Goal: Find specific page/section: Find specific page/section

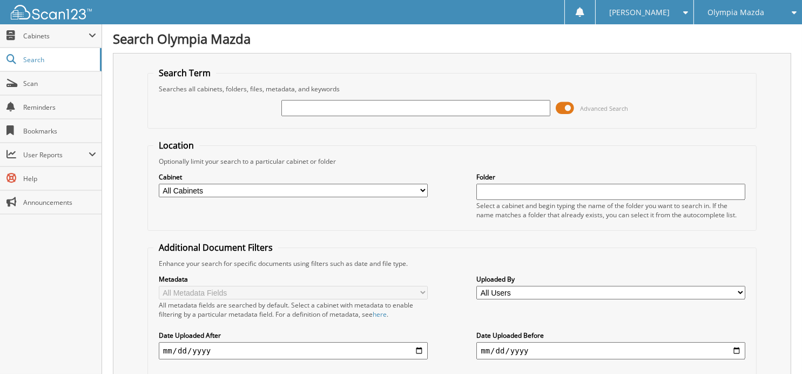
click at [308, 106] on input "text" at bounding box center [415, 108] width 269 height 16
type input "54078"
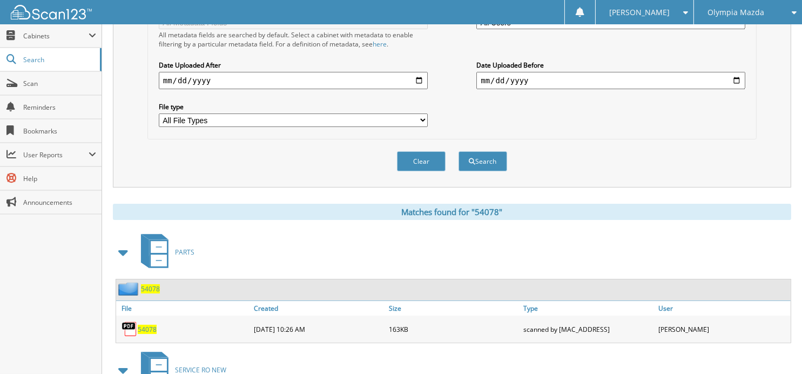
scroll to position [339, 0]
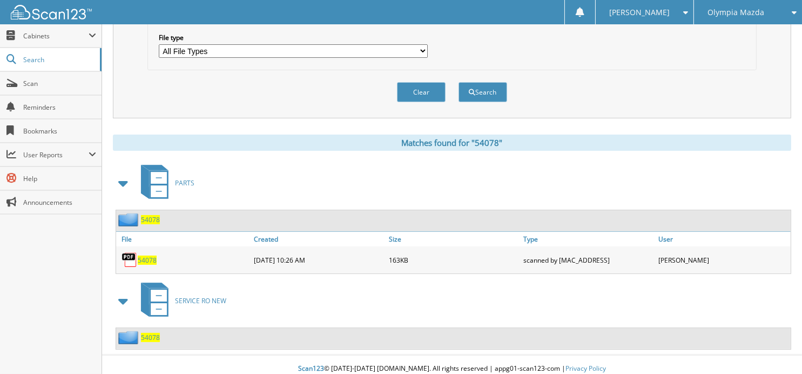
click at [151, 333] on span "54078" at bounding box center [150, 337] width 19 height 9
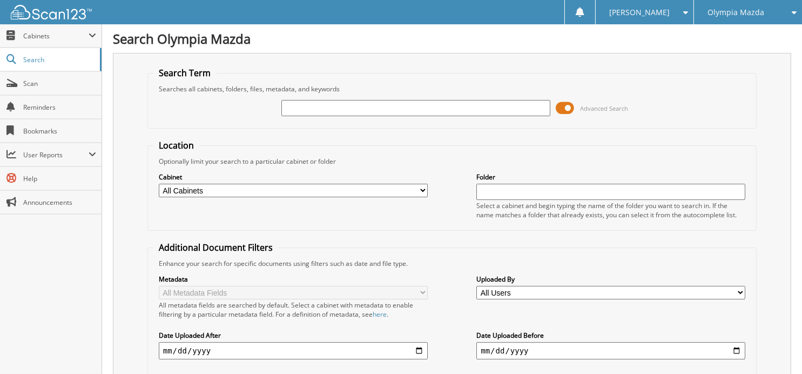
click at [295, 105] on input "text" at bounding box center [415, 108] width 269 height 16
type input "56750"
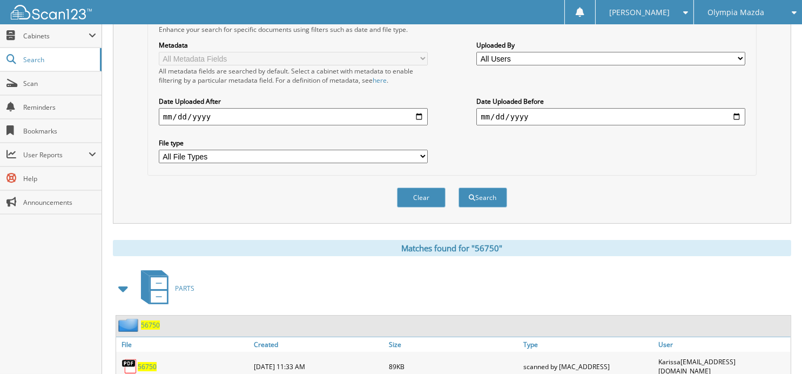
scroll to position [339, 0]
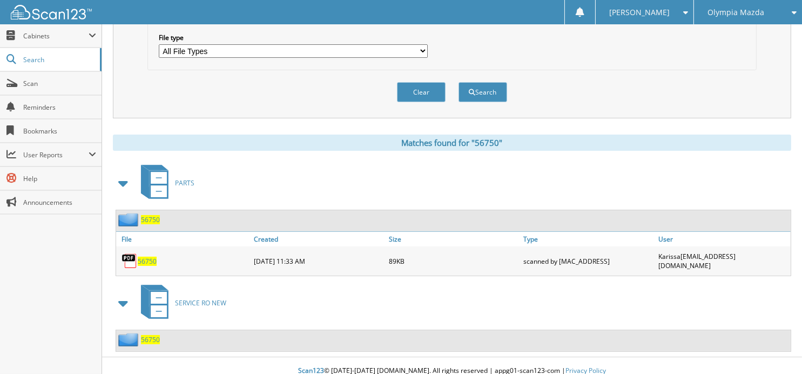
click at [156, 335] on span "56750" at bounding box center [150, 339] width 19 height 9
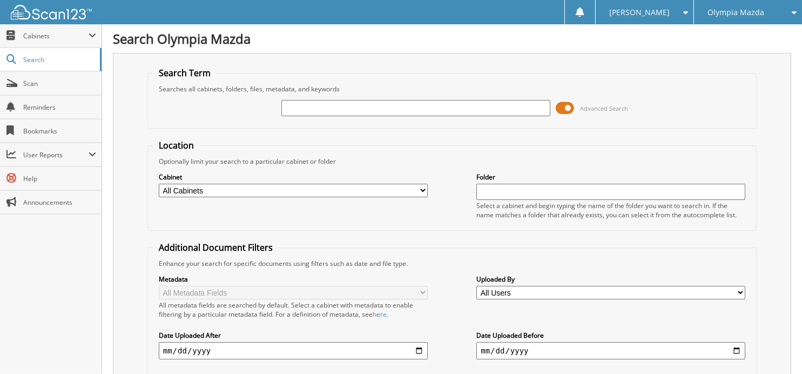
click at [290, 108] on input "text" at bounding box center [415, 108] width 269 height 16
type input "56546"
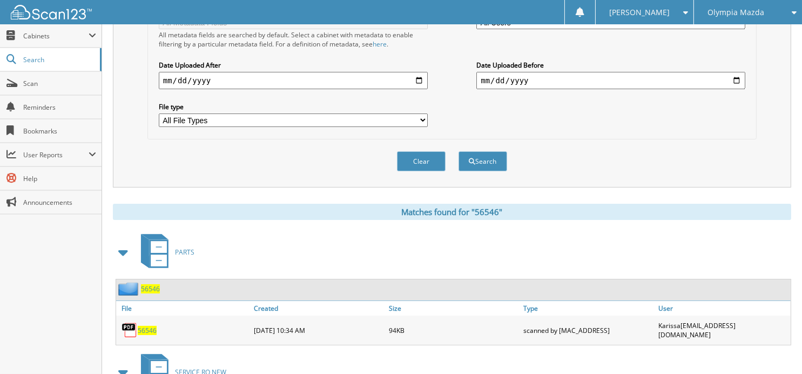
scroll to position [339, 0]
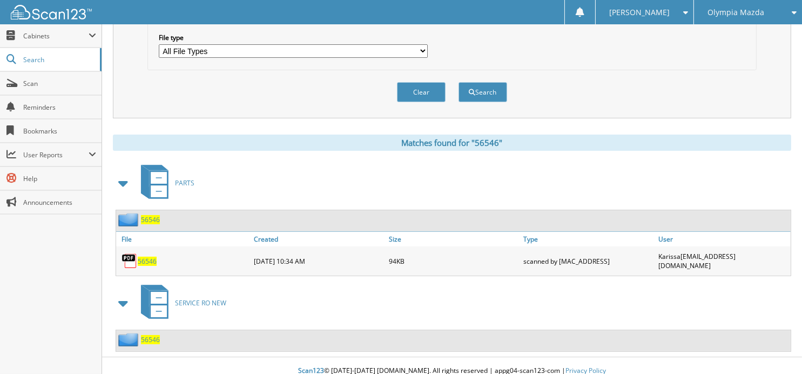
click at [151, 335] on span "56546" at bounding box center [150, 339] width 19 height 9
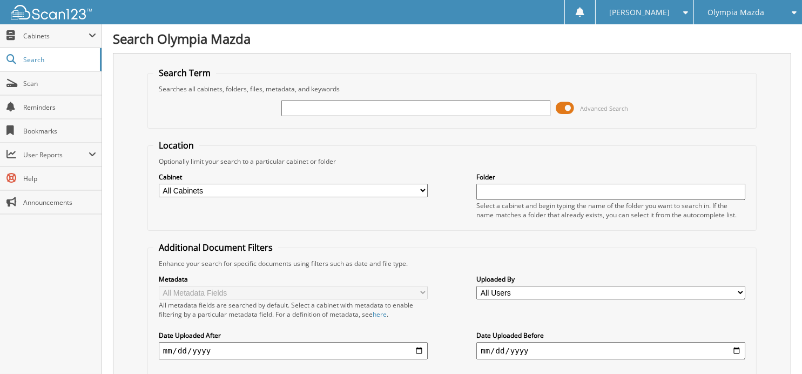
click at [352, 104] on input "text" at bounding box center [415, 108] width 269 height 16
type input "57262"
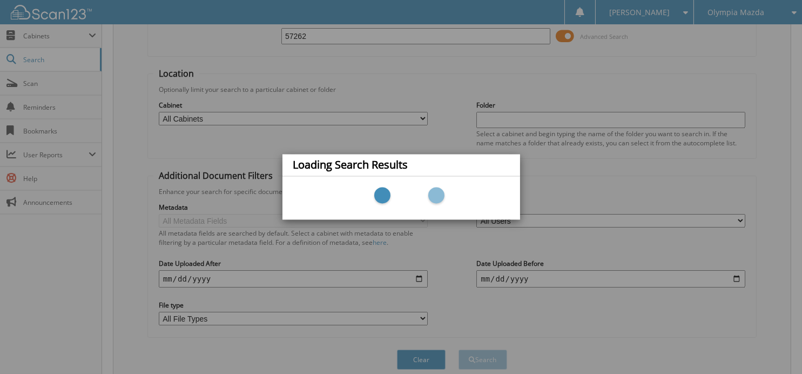
scroll to position [18, 0]
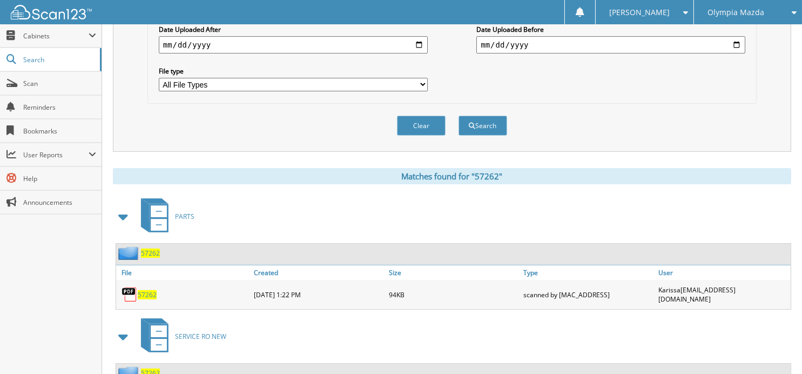
scroll to position [339, 0]
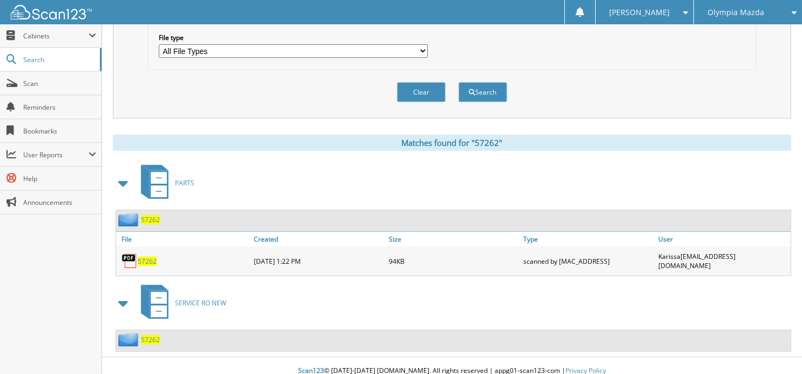
click at [145, 335] on span "57262" at bounding box center [150, 339] width 19 height 9
